Goal: Find specific page/section: Find specific page/section

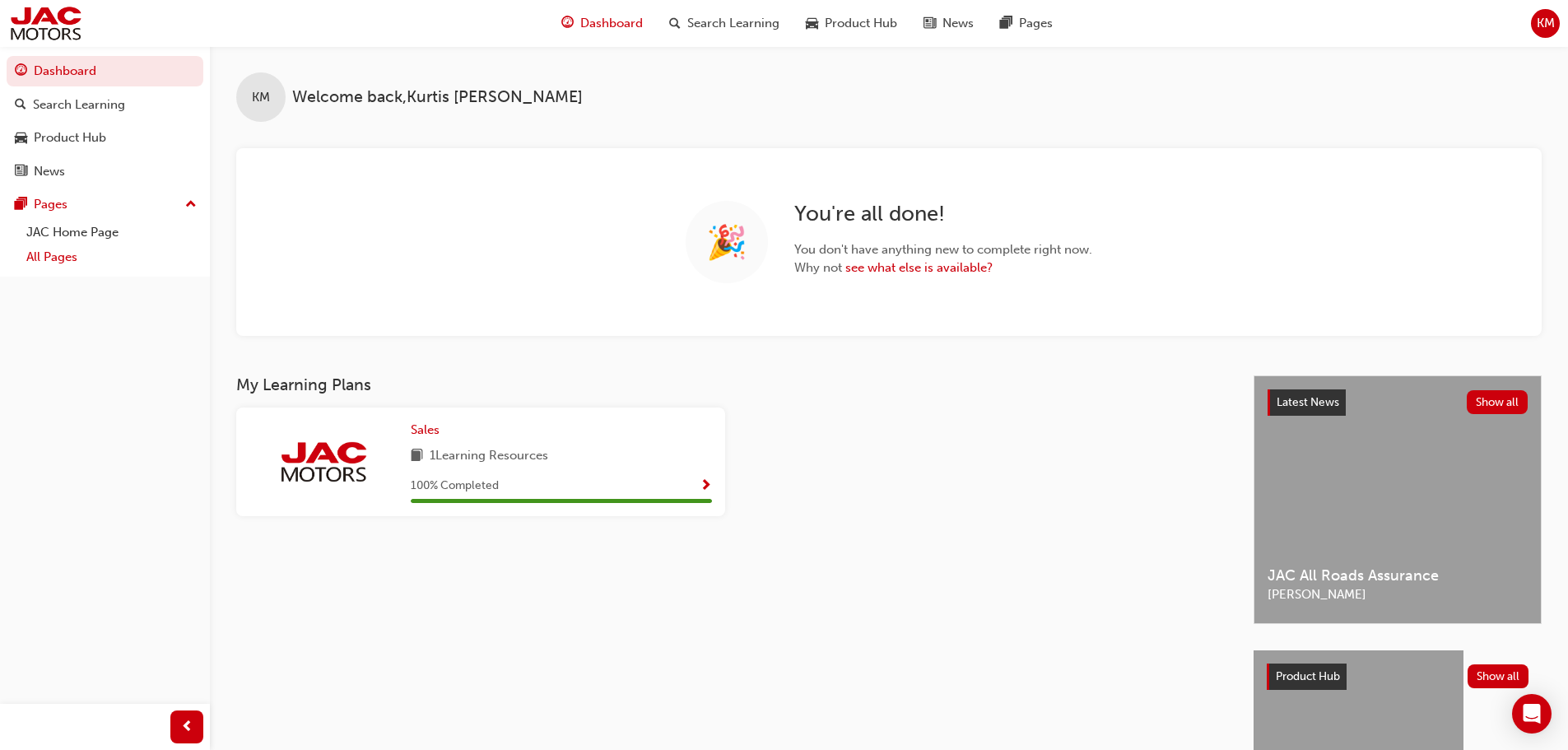
click at [95, 261] on link "All Pages" at bounding box center [112, 257] width 184 height 25
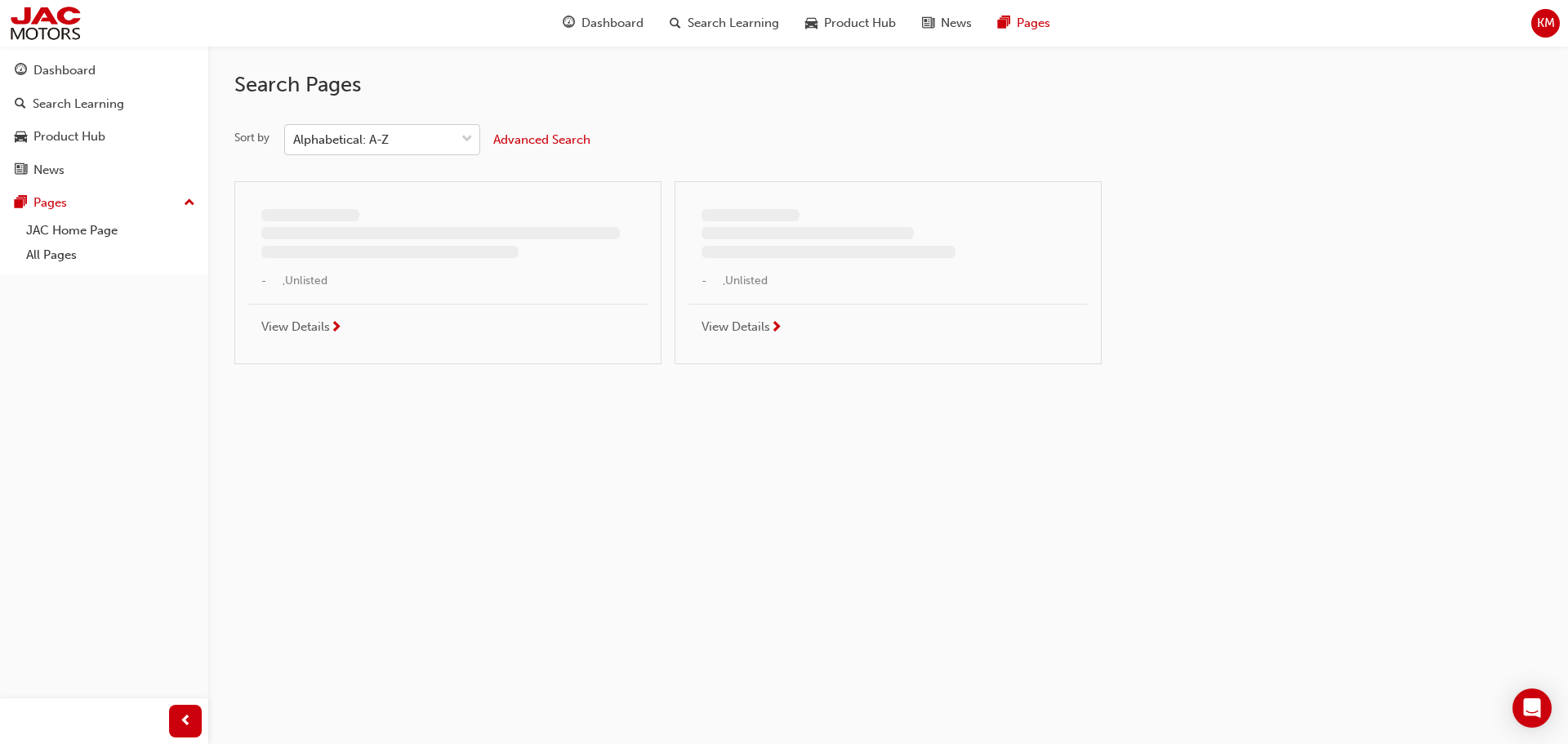
click at [319, 144] on div "Alphabetical: A-Z" at bounding box center [341, 140] width 96 height 19
click at [295, 144] on input "Sort by Alphabetical: A-Z" at bounding box center [294, 139] width 2 height 14
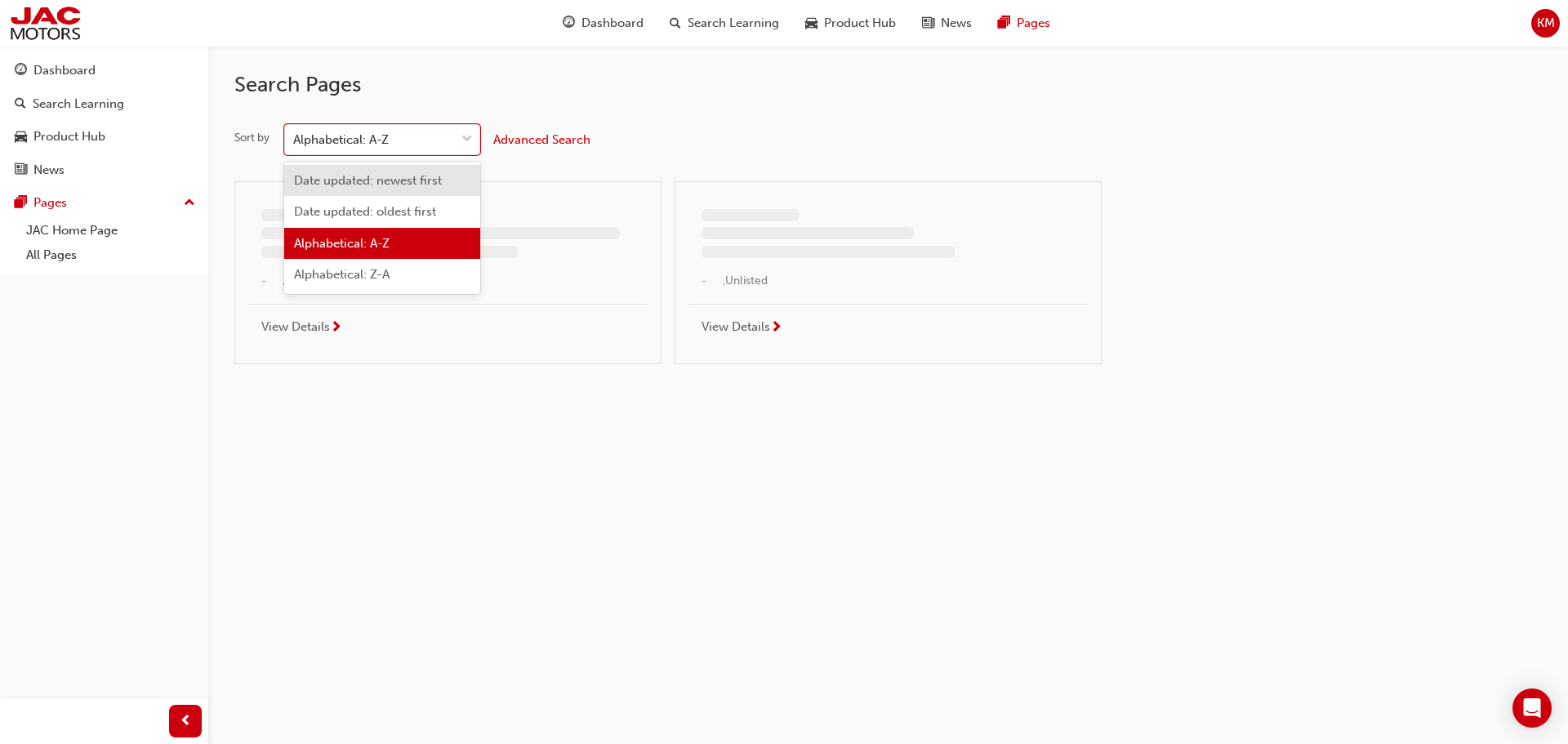
click at [322, 188] on div "Date updated: newest first" at bounding box center [382, 181] width 196 height 32
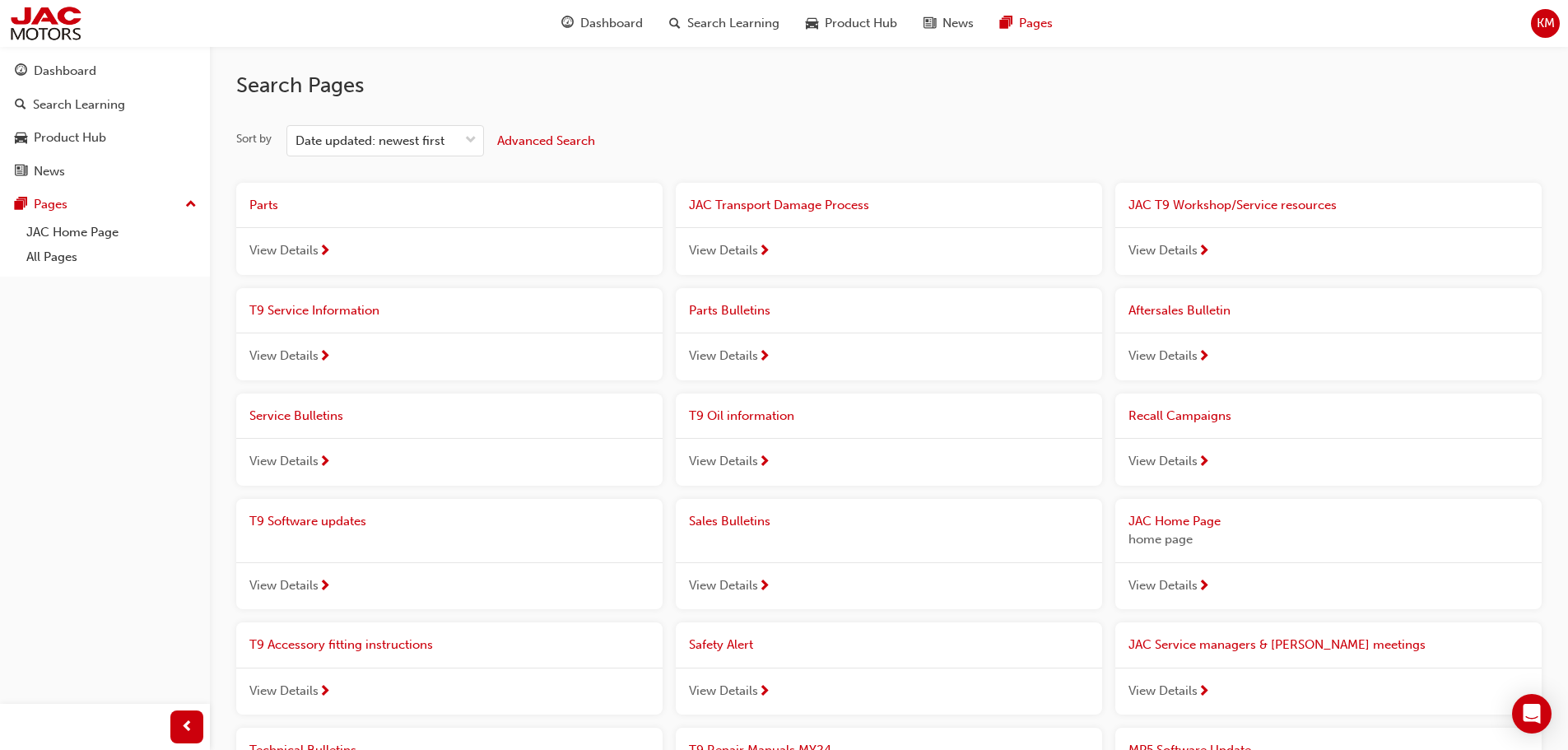
click at [526, 237] on div "View Details" at bounding box center [449, 251] width 426 height 48
